Goal: Transaction & Acquisition: Purchase product/service

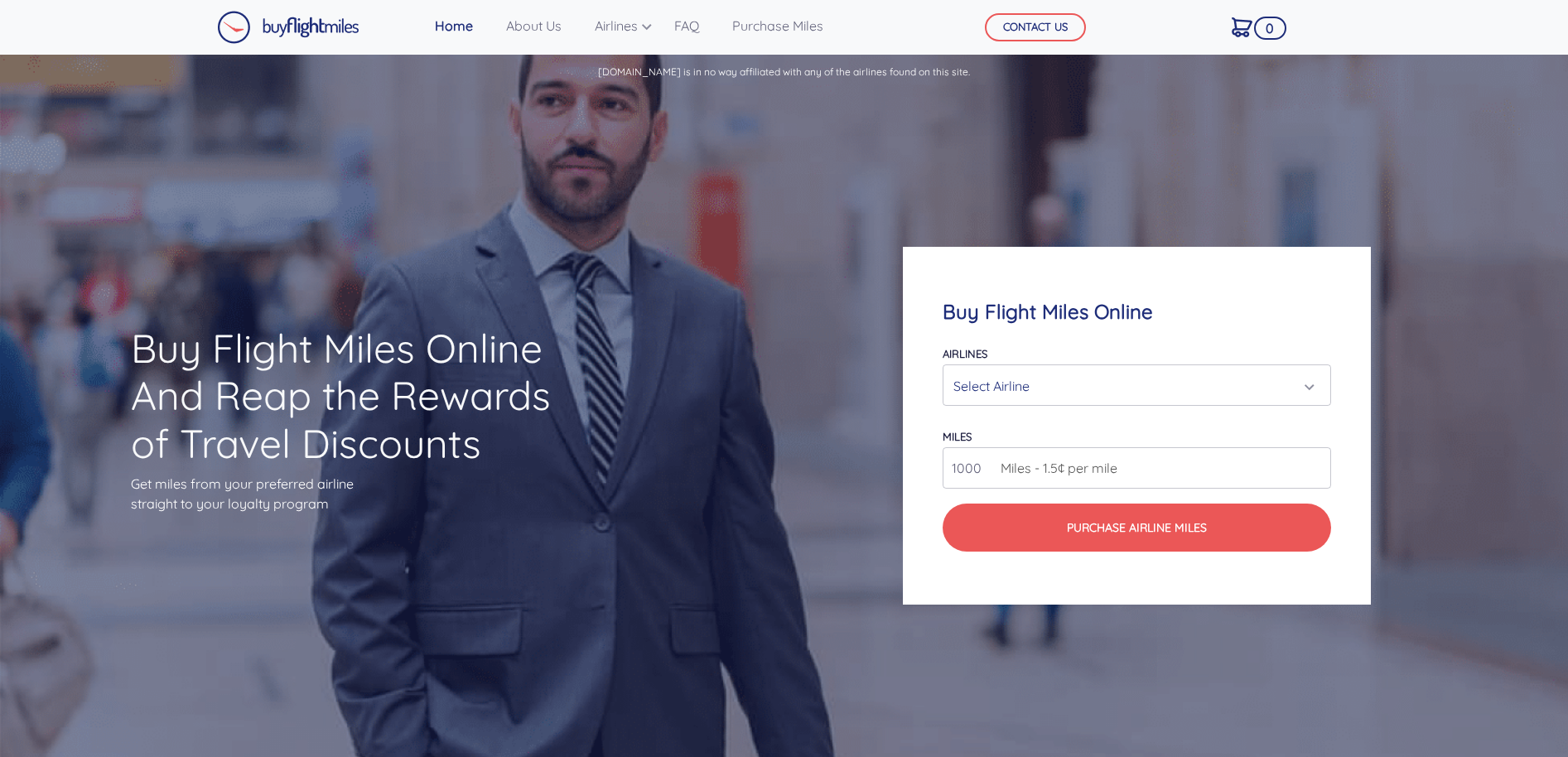
click at [1039, 385] on div "Select Airline" at bounding box center [1132, 386] width 357 height 31
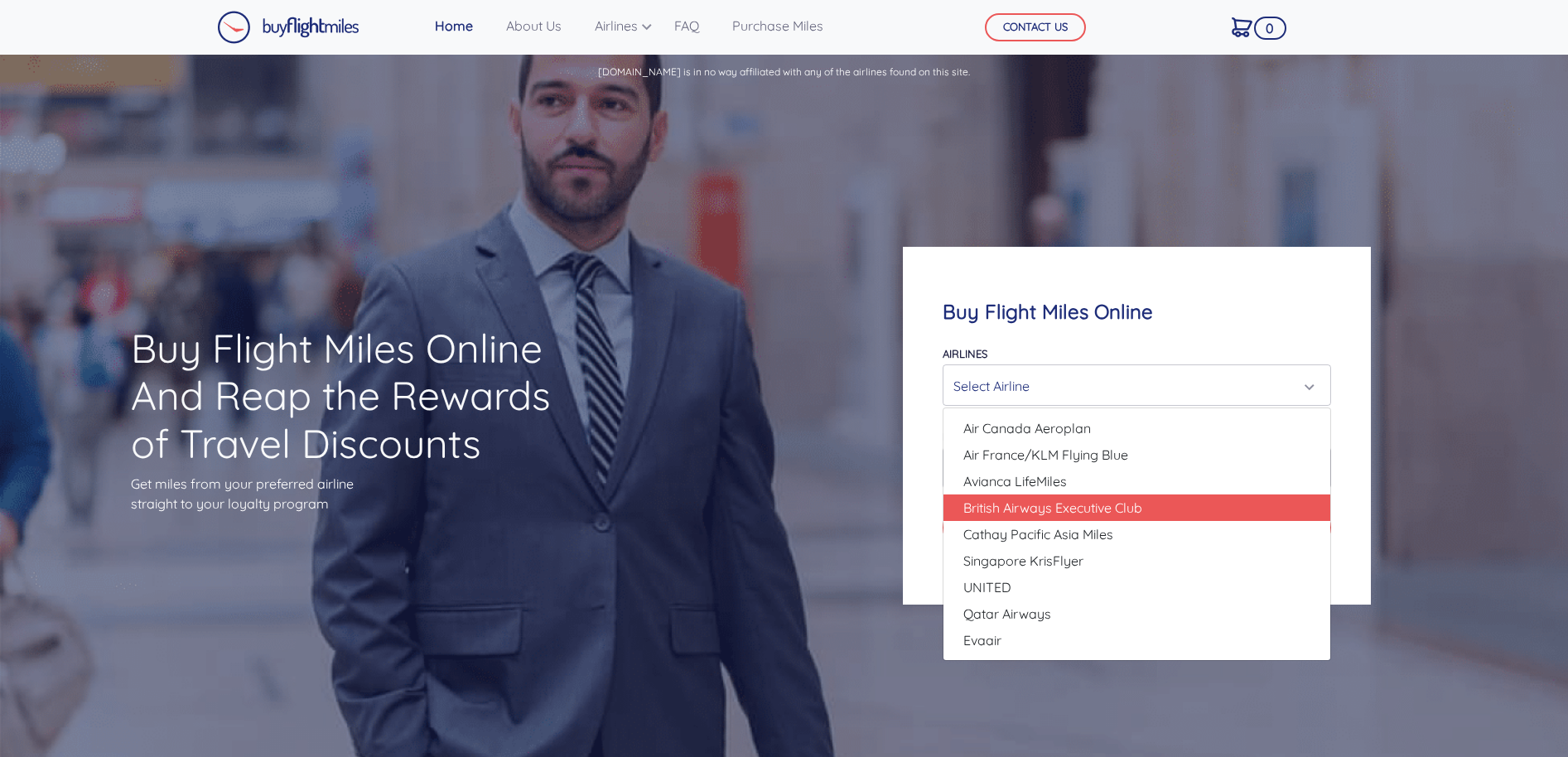
click at [1020, 506] on span "British Airways Executive Club" at bounding box center [1053, 507] width 179 height 19
select select "British Airways Executive Club"
type input "80000"
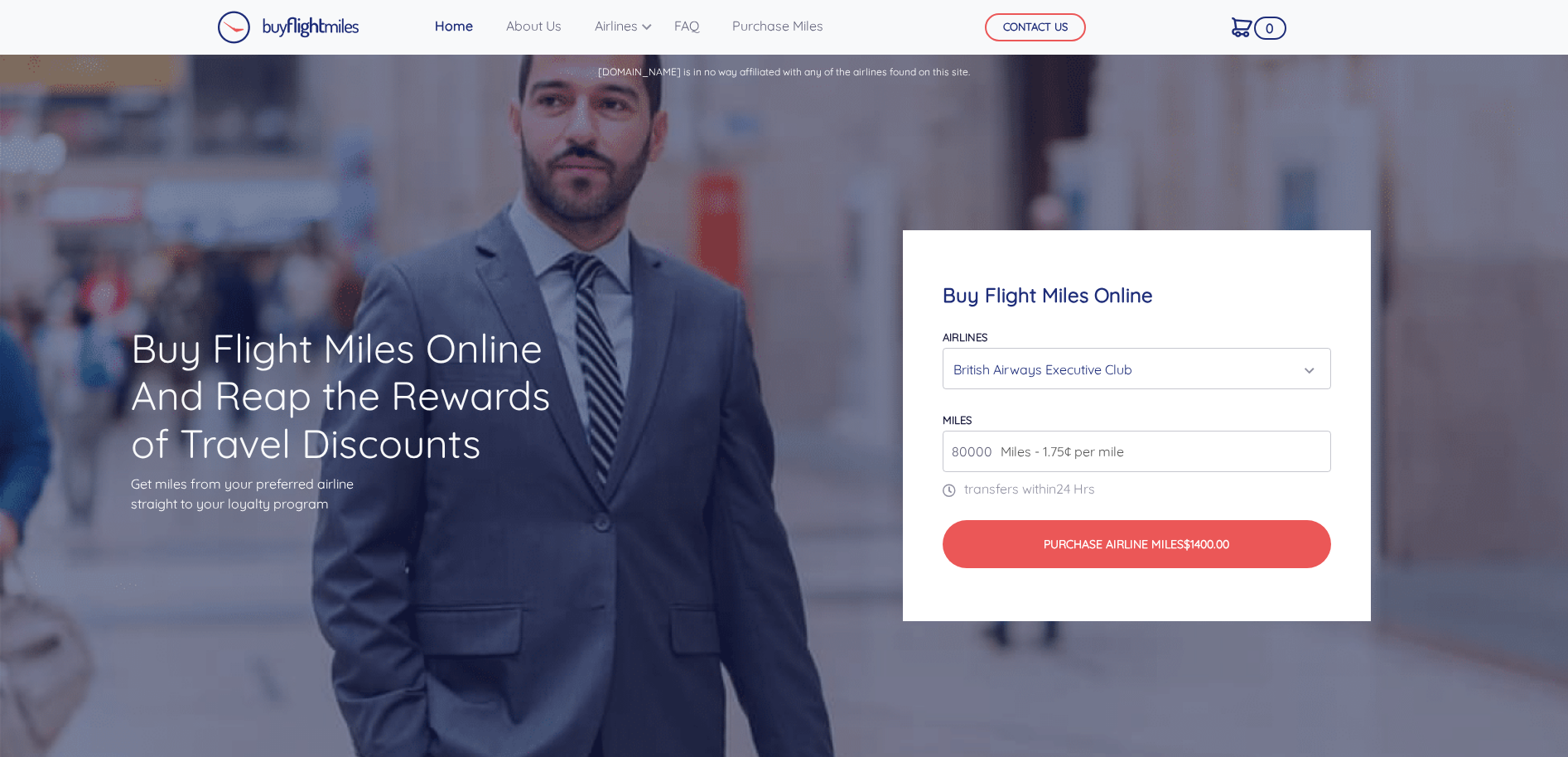
click at [1121, 450] on span "Miles - 1.75¢ per mile" at bounding box center [1059, 451] width 132 height 19
click at [1309, 456] on input "80000" at bounding box center [1136, 451] width 388 height 41
click at [1315, 451] on input "80000" at bounding box center [1136, 451] width 388 height 41
click at [1316, 458] on input "80000" at bounding box center [1136, 451] width 388 height 41
click at [1316, 452] on input "80000" at bounding box center [1136, 451] width 388 height 41
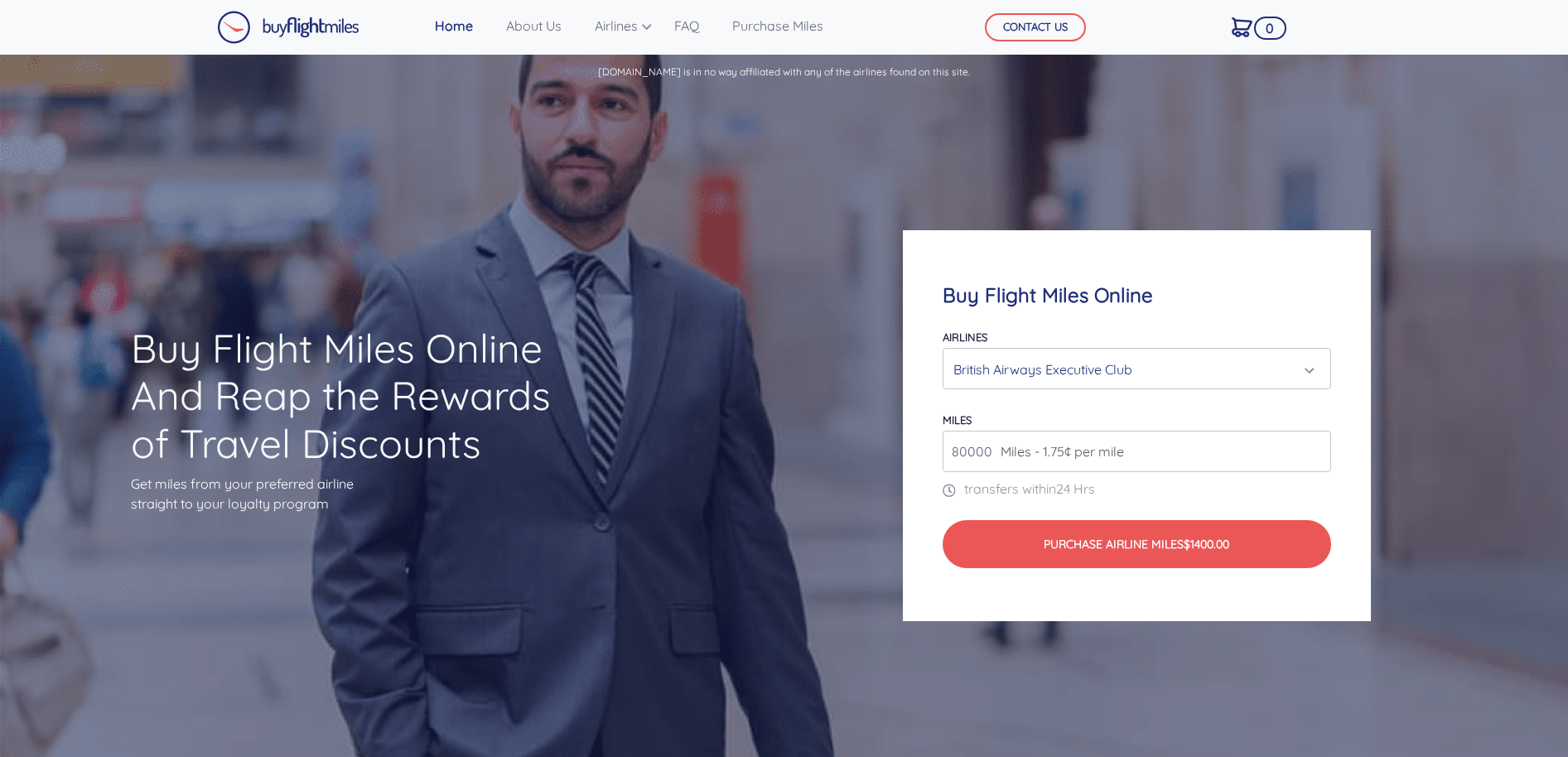
click at [1316, 452] on input "80000" at bounding box center [1136, 451] width 388 height 41
click at [1145, 459] on input "80000" at bounding box center [1136, 451] width 388 height 41
drag, startPoint x: 1143, startPoint y: 456, endPoint x: 956, endPoint y: 459, distance: 187.0
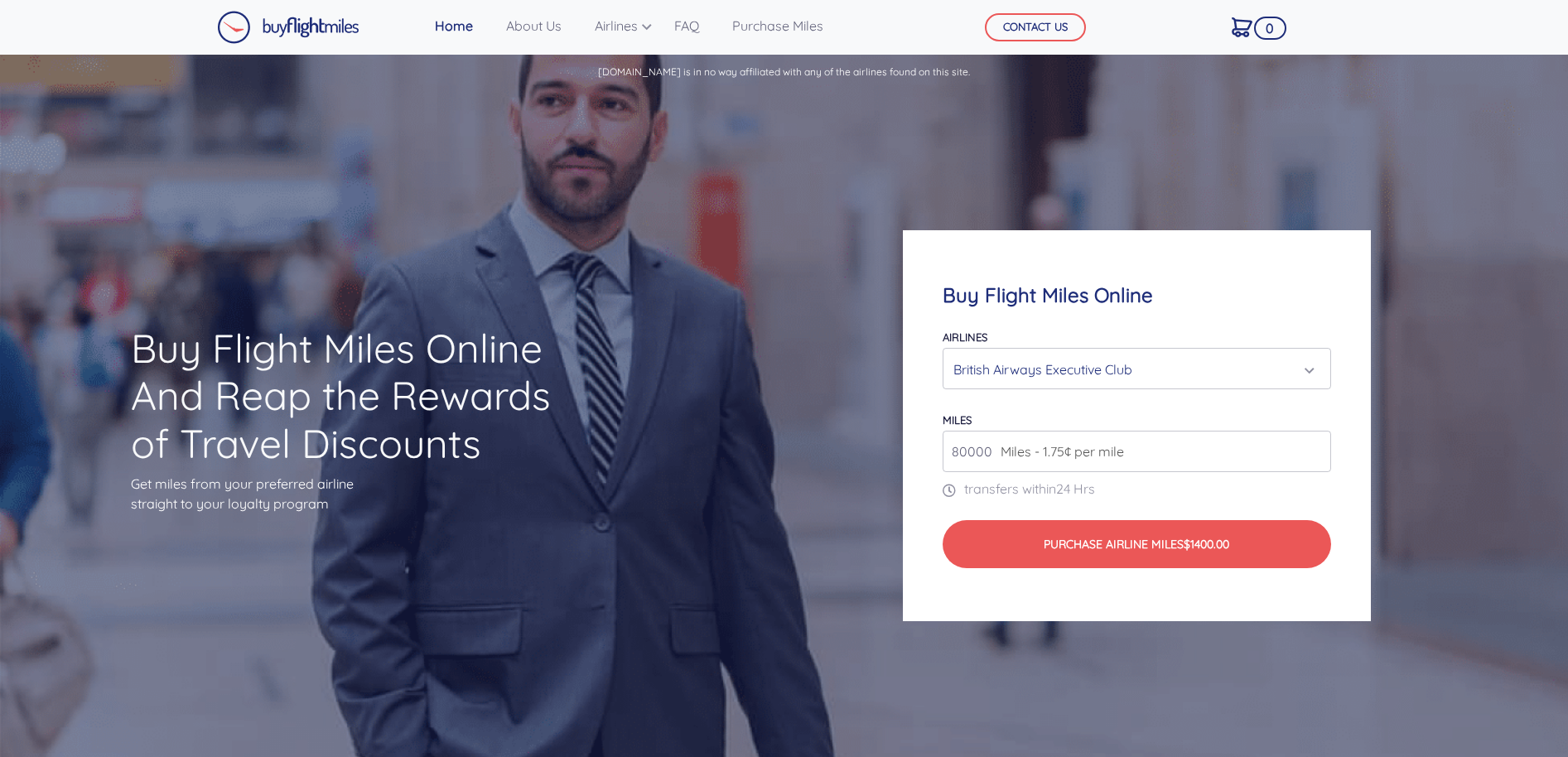
click at [956, 459] on input "80000" at bounding box center [1136, 451] width 388 height 41
click at [1005, 449] on span "Miles - 1.75¢ per mile" at bounding box center [1059, 451] width 132 height 19
click at [982, 449] on input "80000" at bounding box center [1136, 451] width 388 height 41
type input "1"
type input "5000"
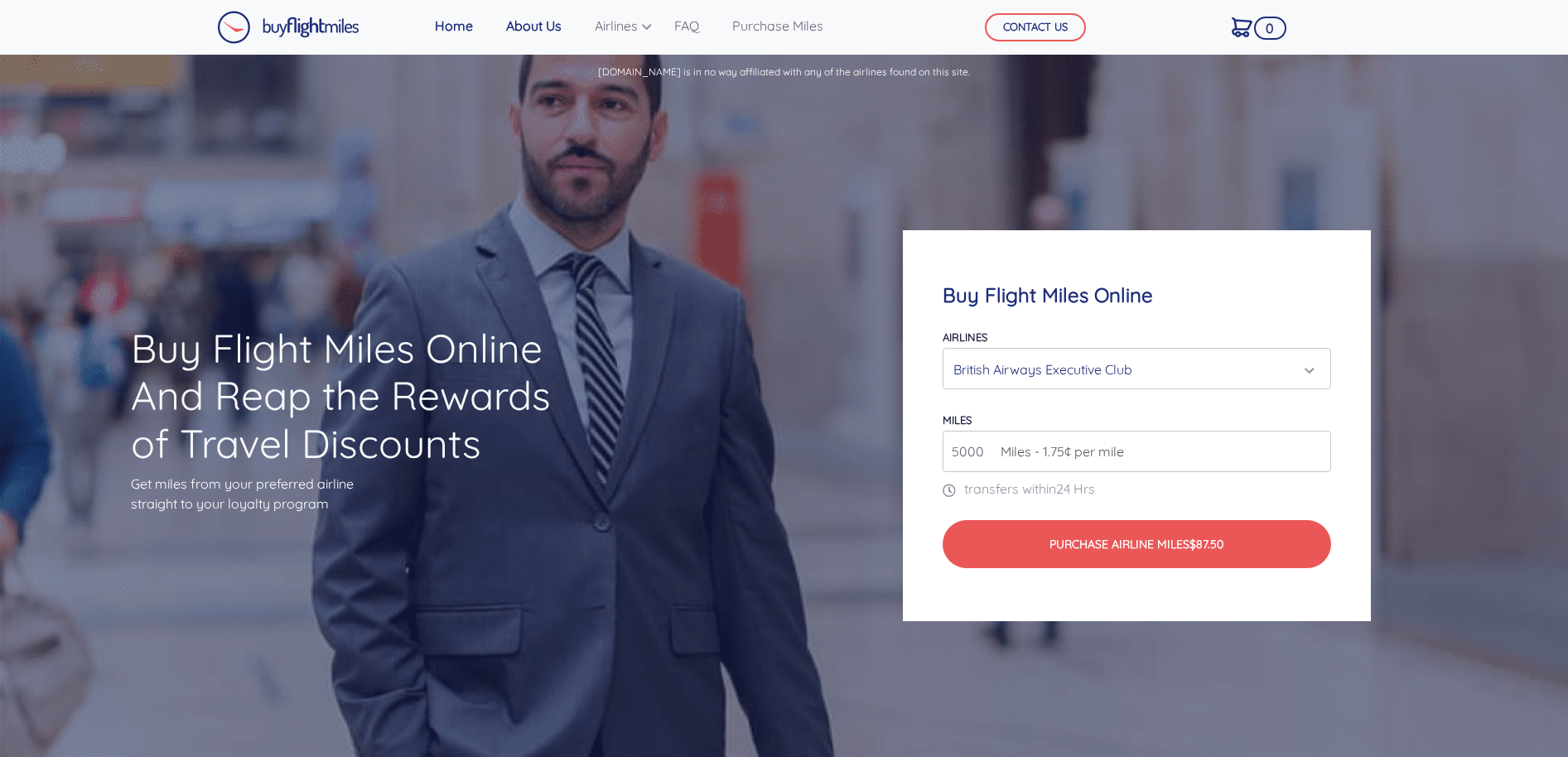
click at [530, 21] on link "About Us" at bounding box center [533, 25] width 69 height 33
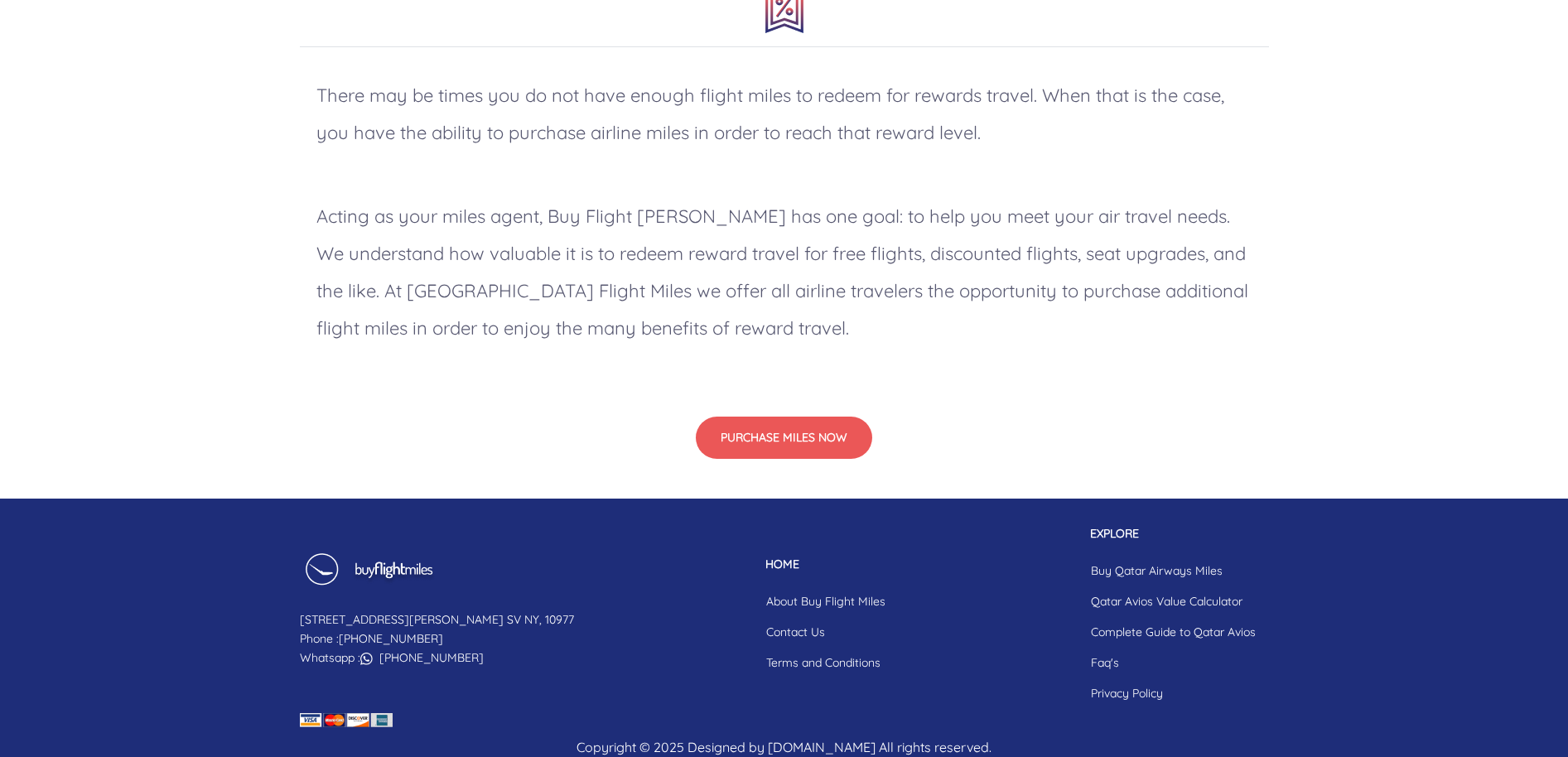
scroll to position [1399, 0]
